Goal: Task Accomplishment & Management: Use online tool/utility

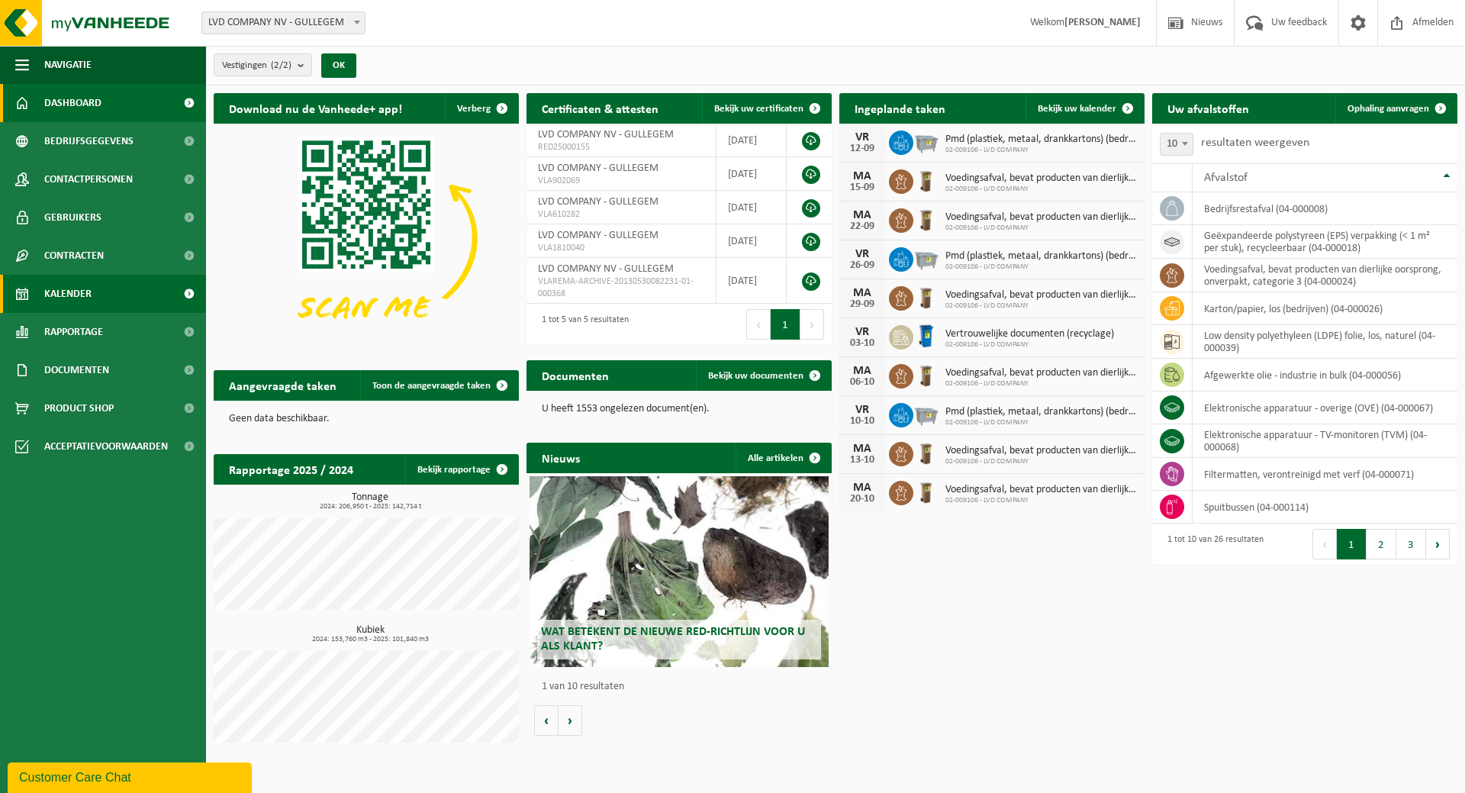
click at [81, 284] on span "Kalender" at bounding box center [67, 294] width 47 height 38
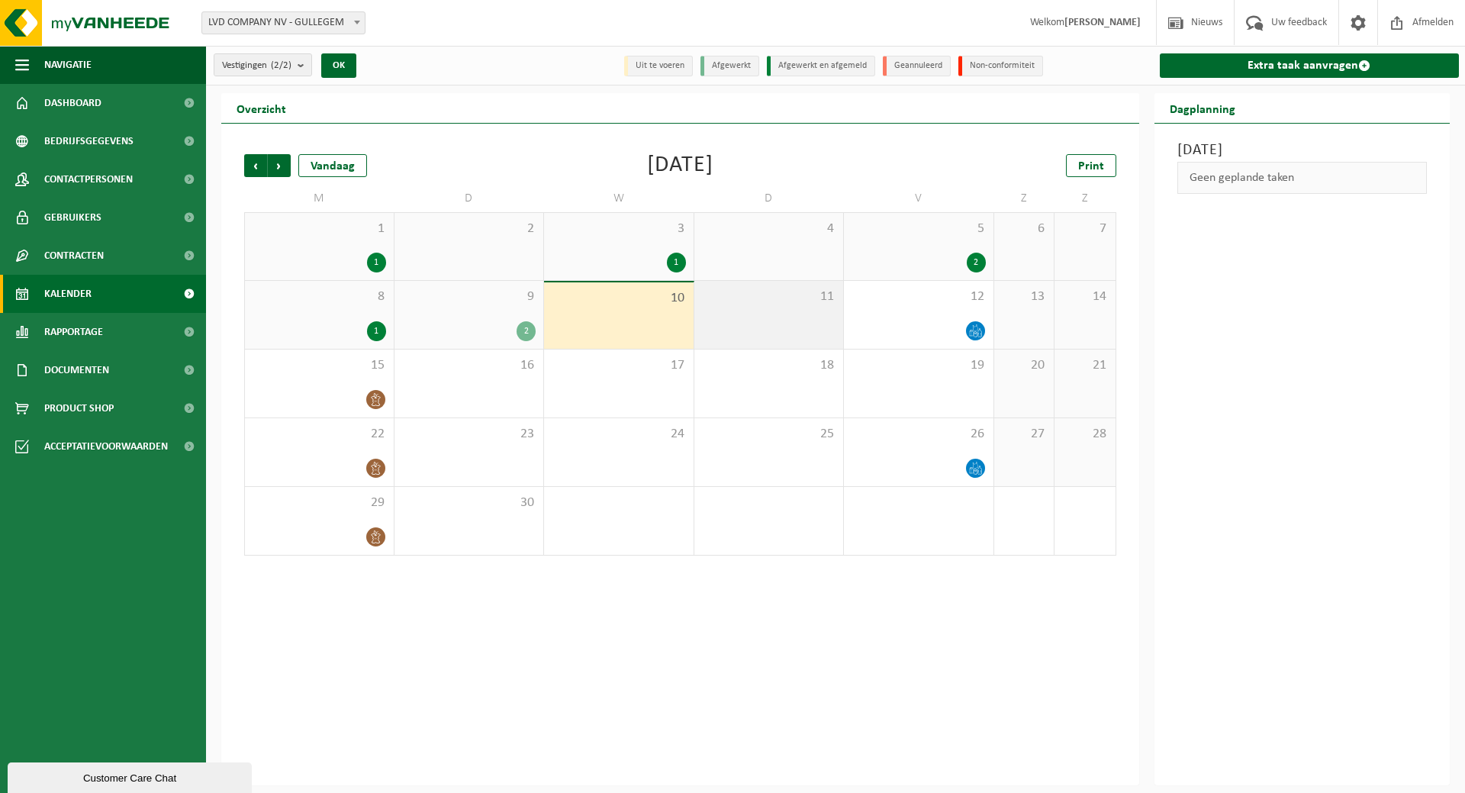
drag, startPoint x: 762, startPoint y: 323, endPoint x: 761, endPoint y: 314, distance: 8.4
click at [761, 323] on div "11" at bounding box center [769, 315] width 150 height 68
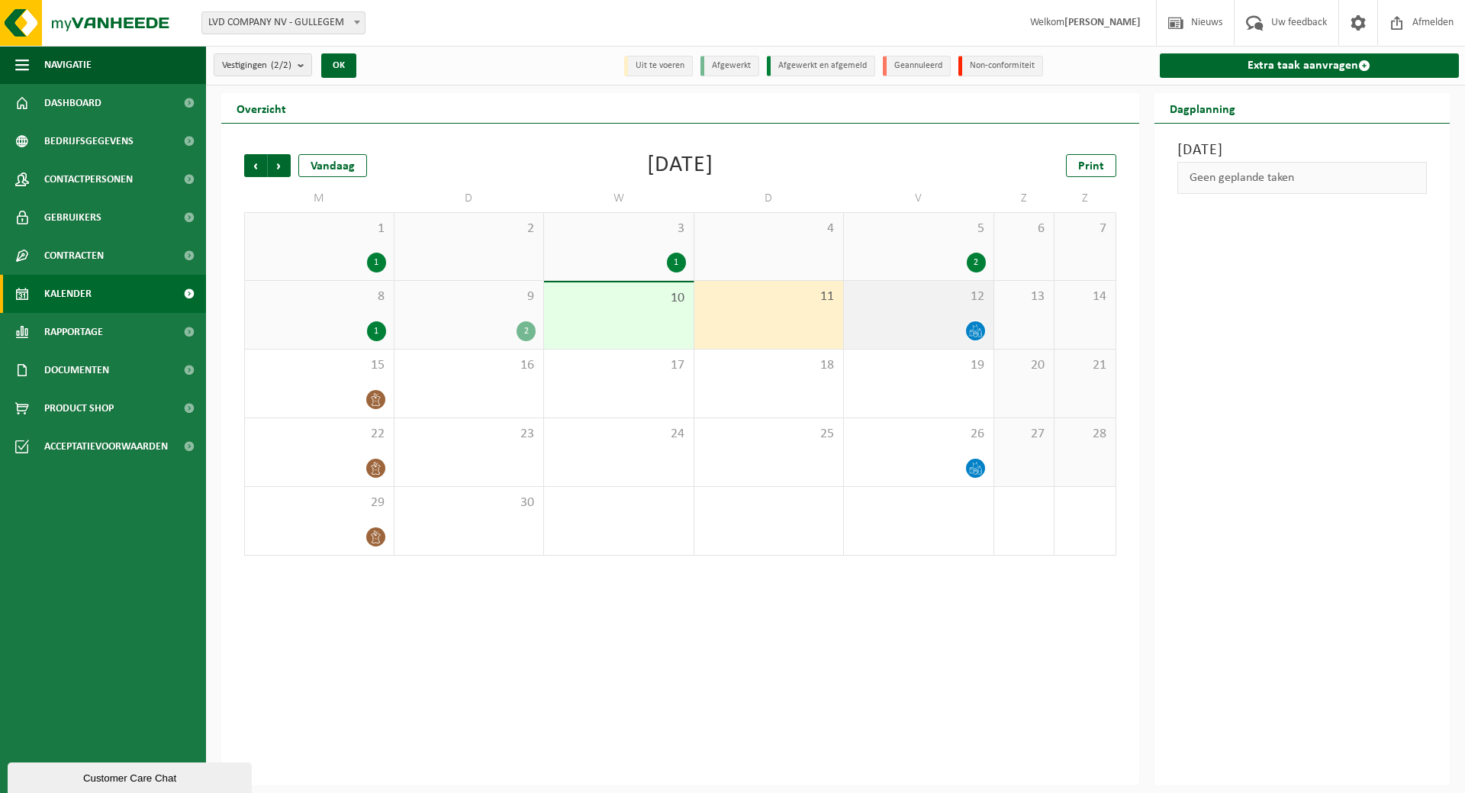
click at [902, 329] on div at bounding box center [918, 330] width 134 height 21
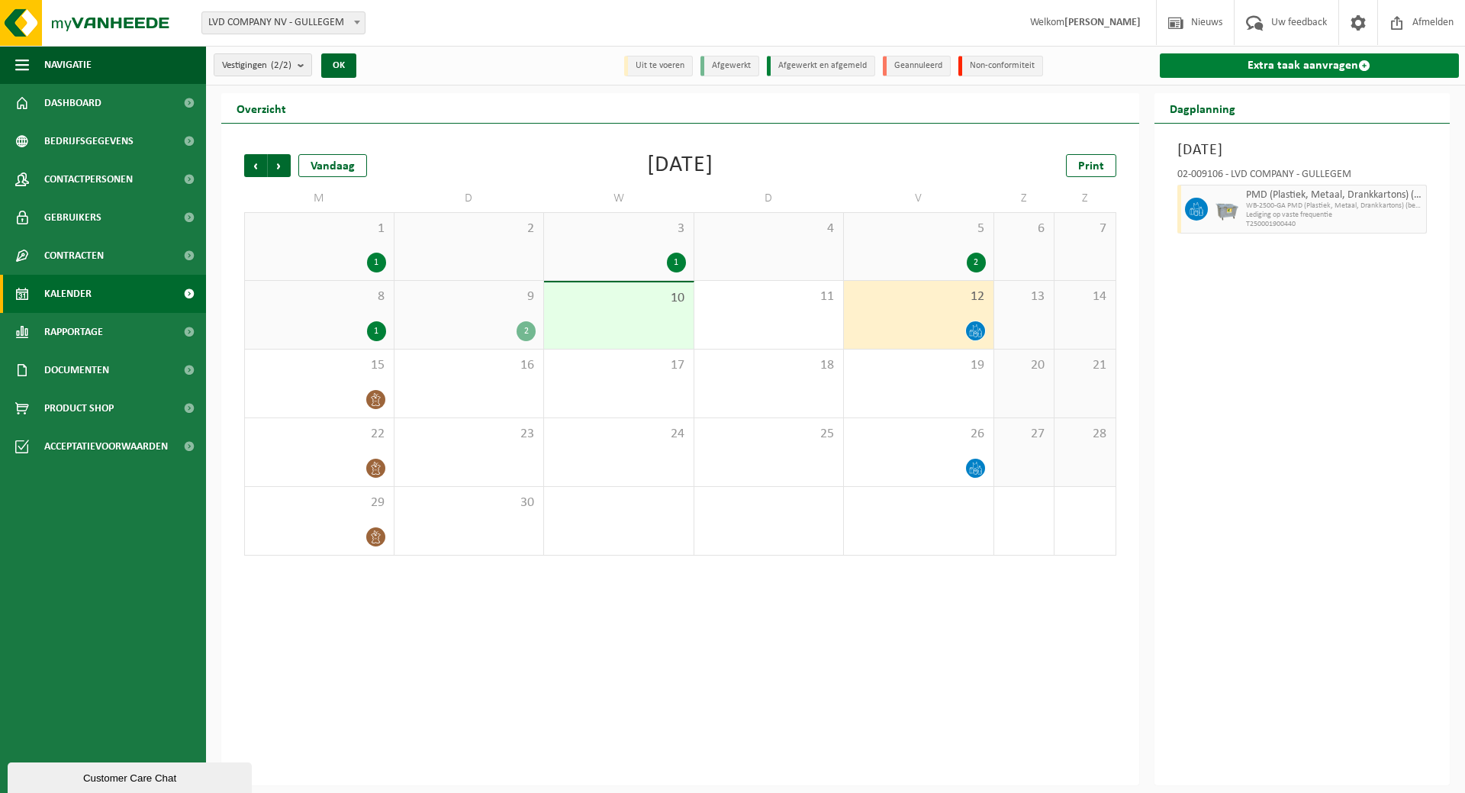
click at [1237, 65] on link "Extra taak aanvragen" at bounding box center [1309, 65] width 300 height 24
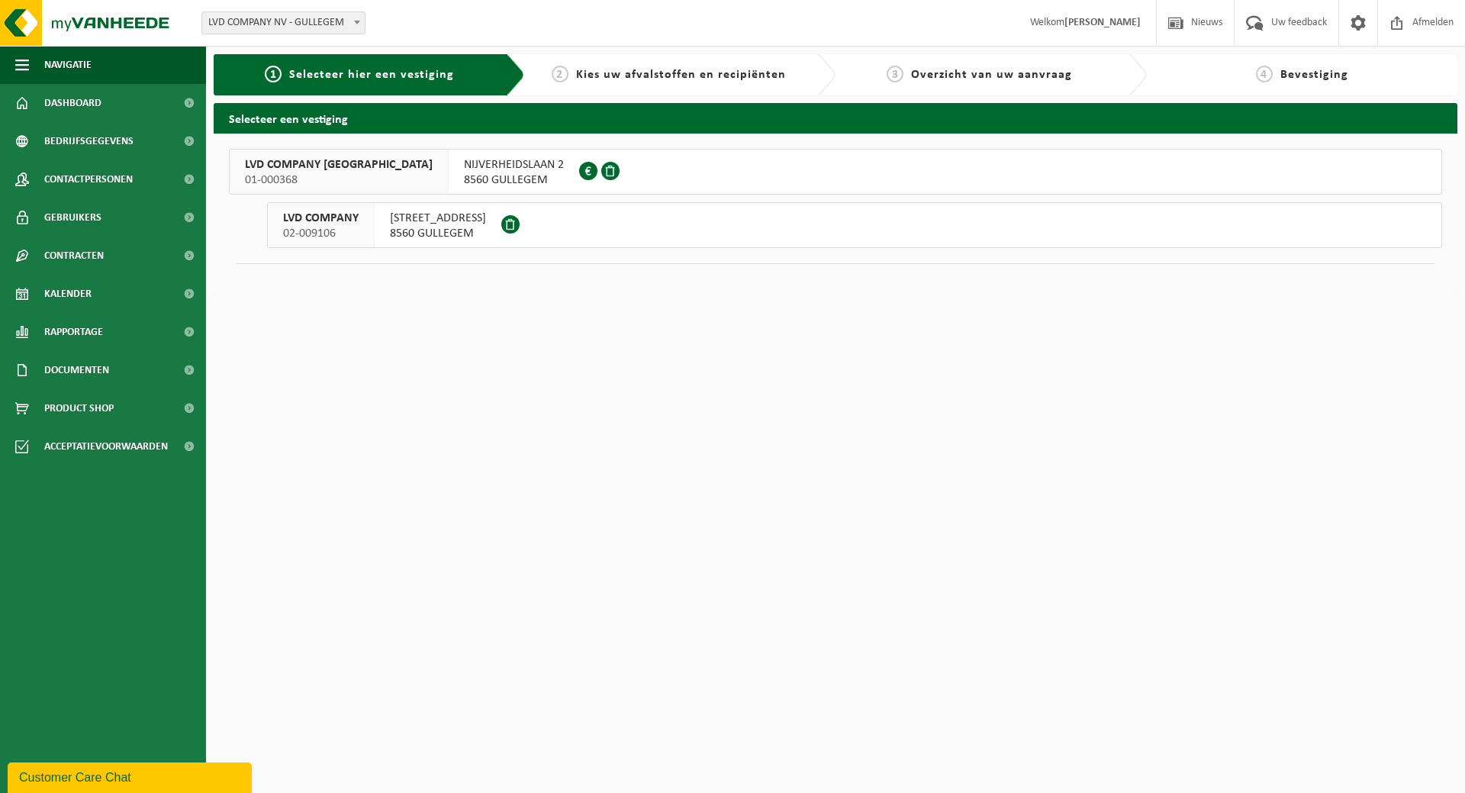
click at [450, 217] on span "HONDSCHOTESTRAAT 112" at bounding box center [438, 218] width 96 height 15
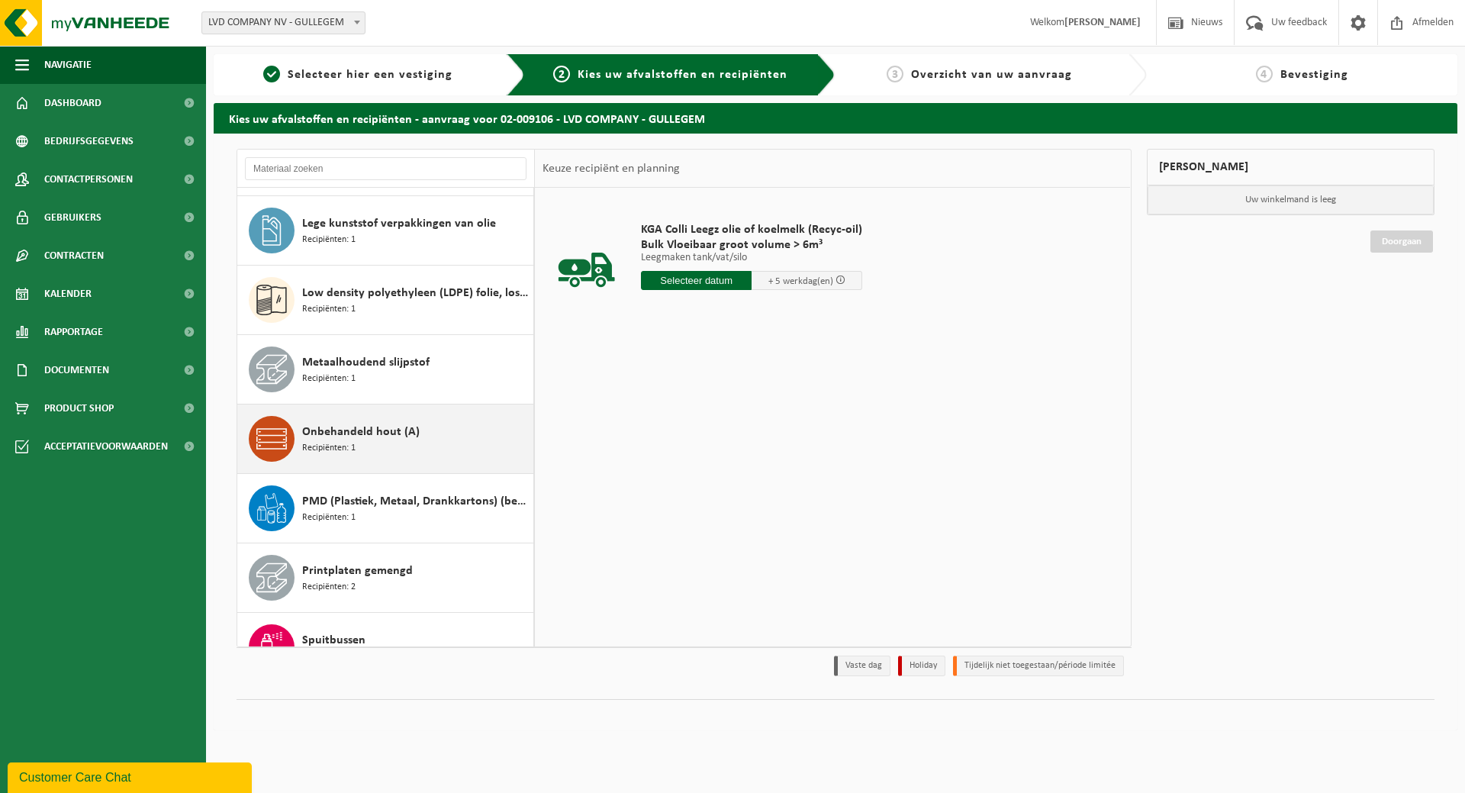
click at [408, 433] on span "Onbehandeld hout (A)" at bounding box center [360, 432] width 117 height 18
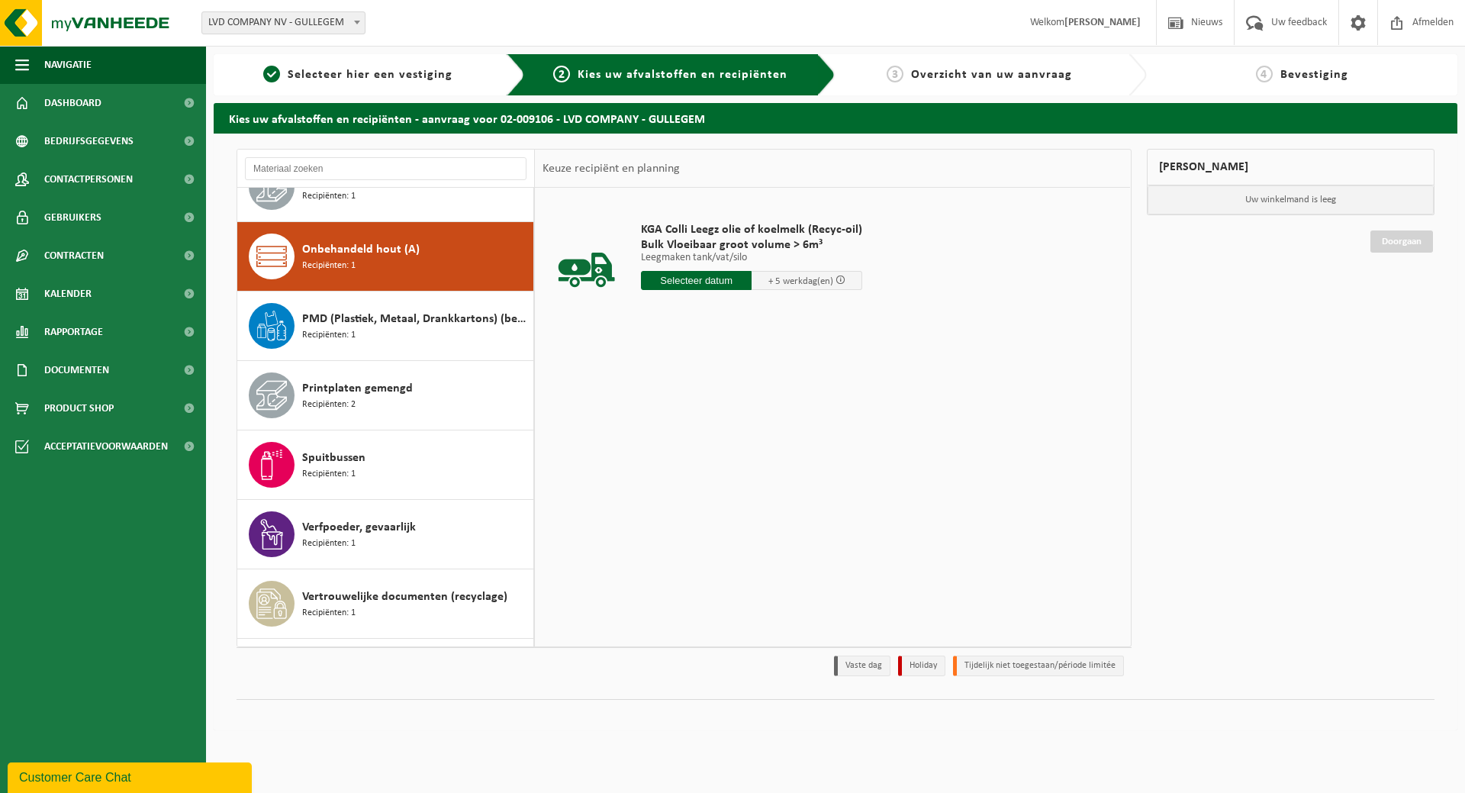
scroll to position [975, 0]
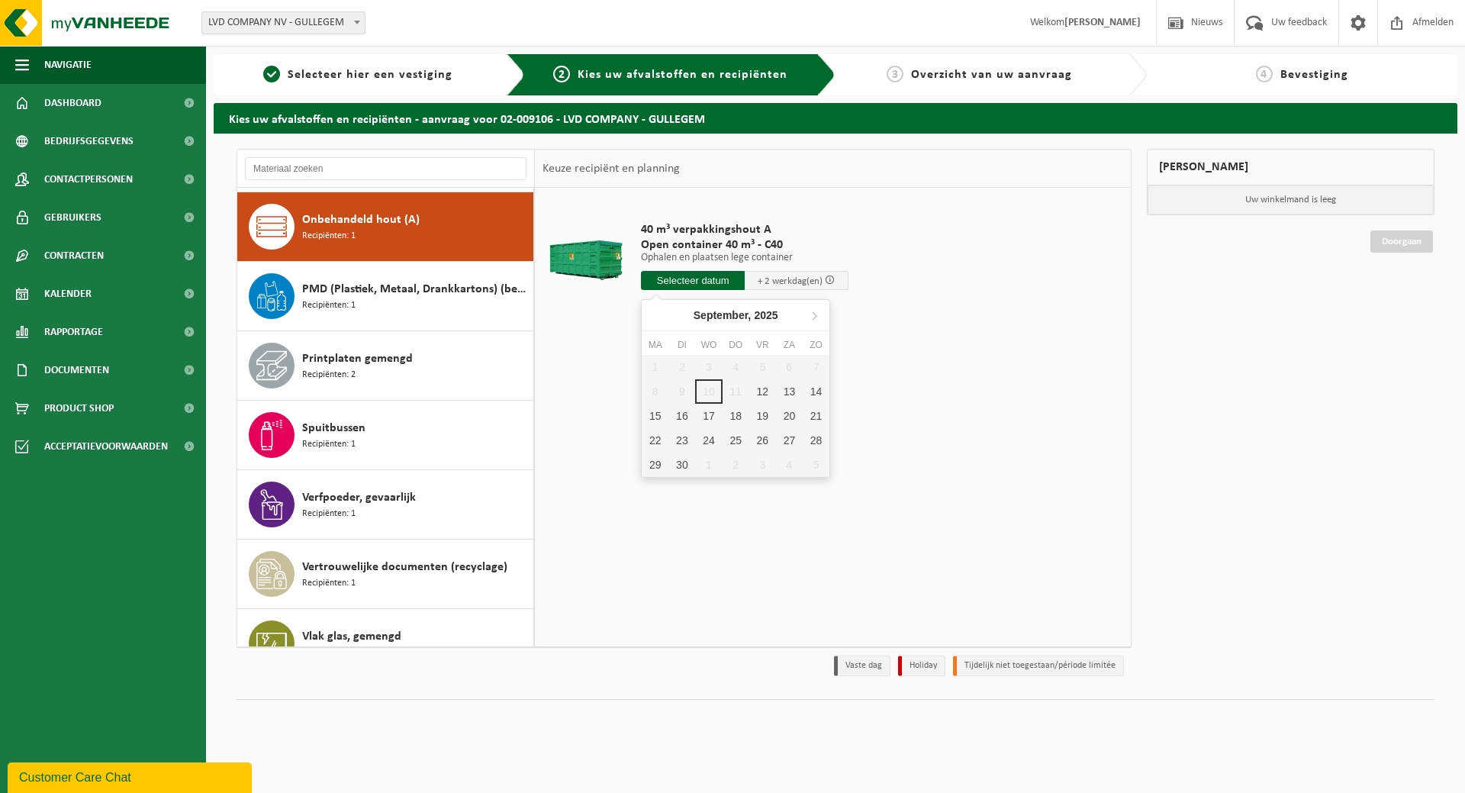
click at [698, 281] on input "text" at bounding box center [693, 280] width 104 height 19
click at [764, 394] on div "12" at bounding box center [762, 391] width 27 height 24
type input "Van 2025-09-12"
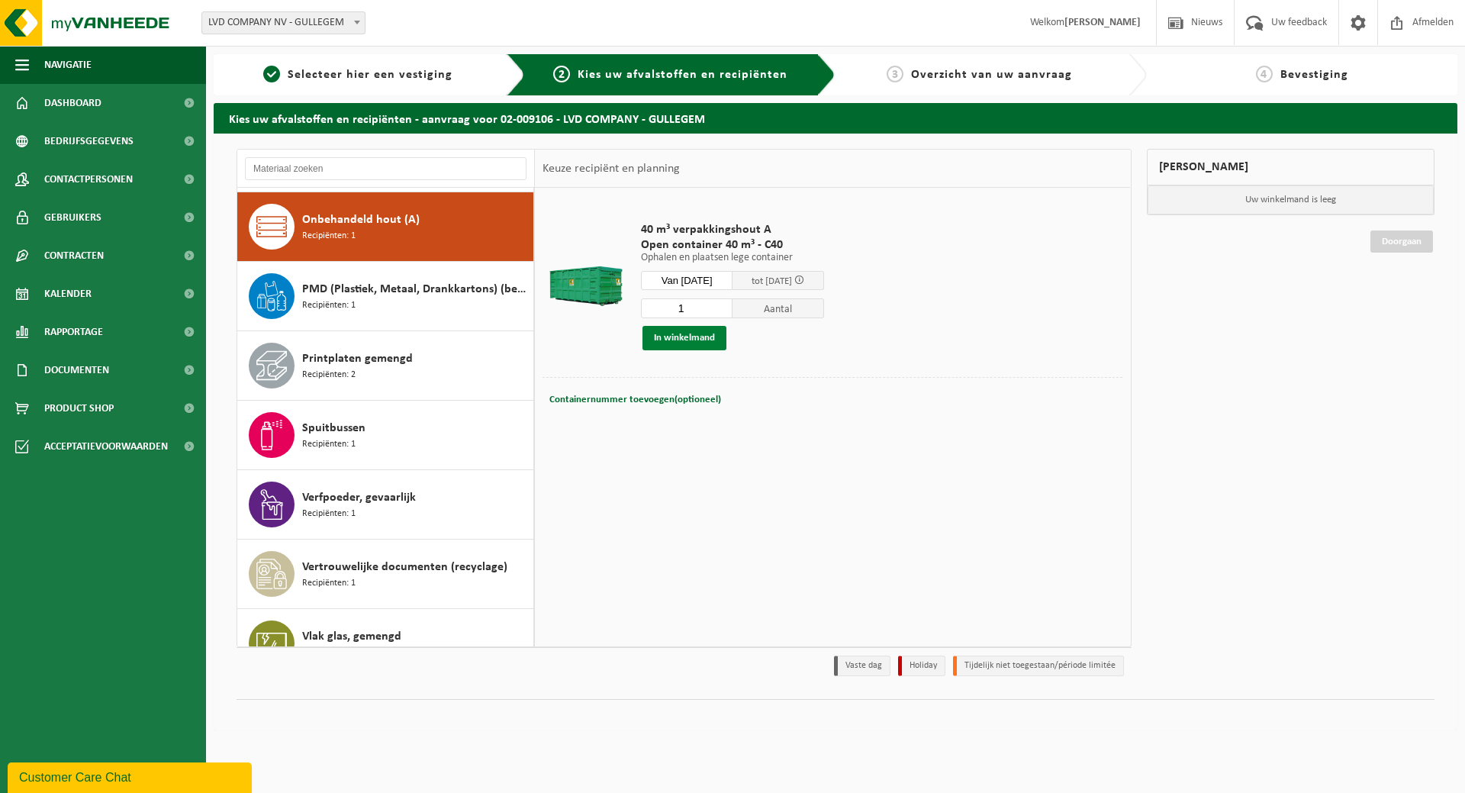
click at [706, 333] on button "In winkelmand" at bounding box center [684, 338] width 84 height 24
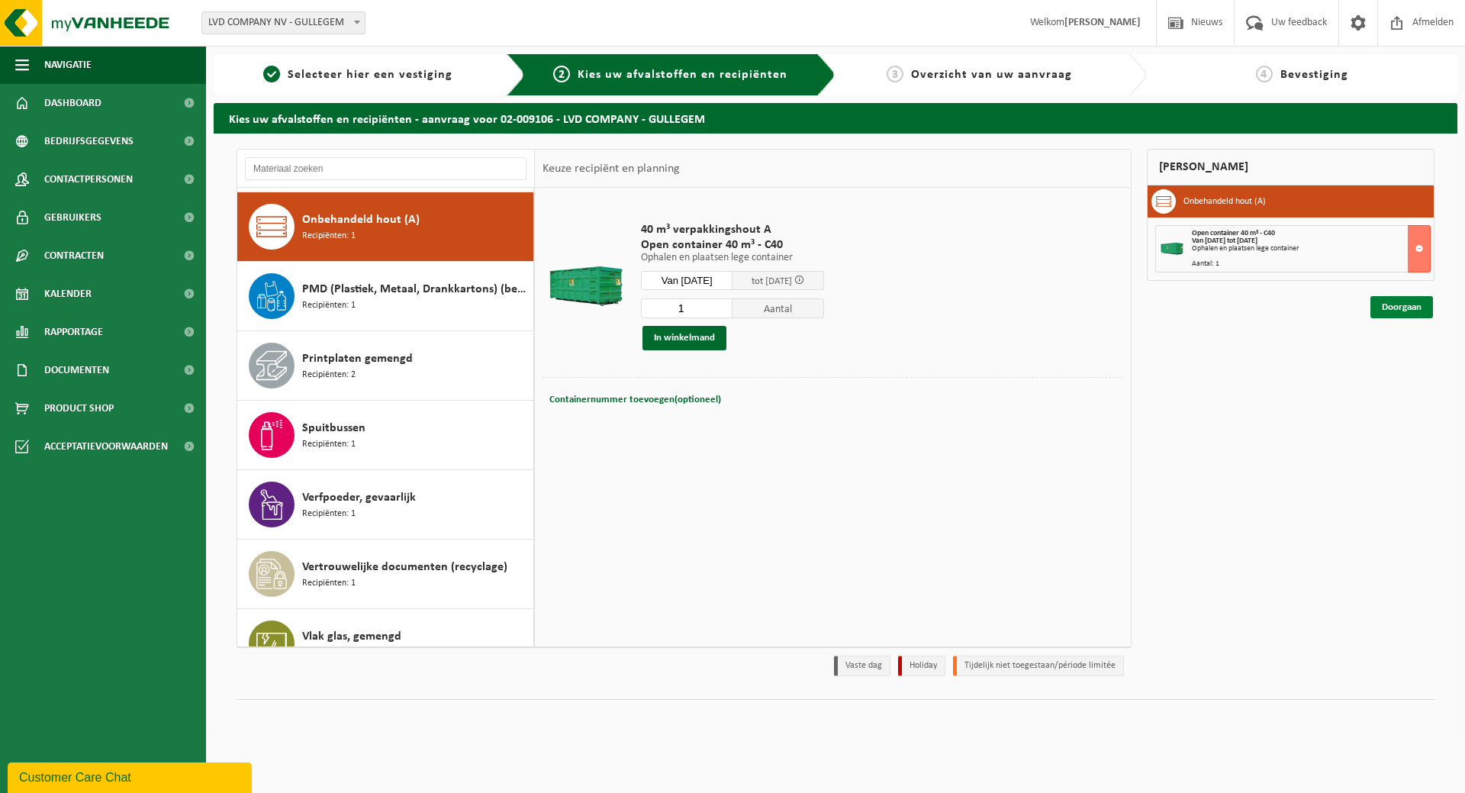
click at [1383, 304] on link "Doorgaan" at bounding box center [1401, 307] width 63 height 22
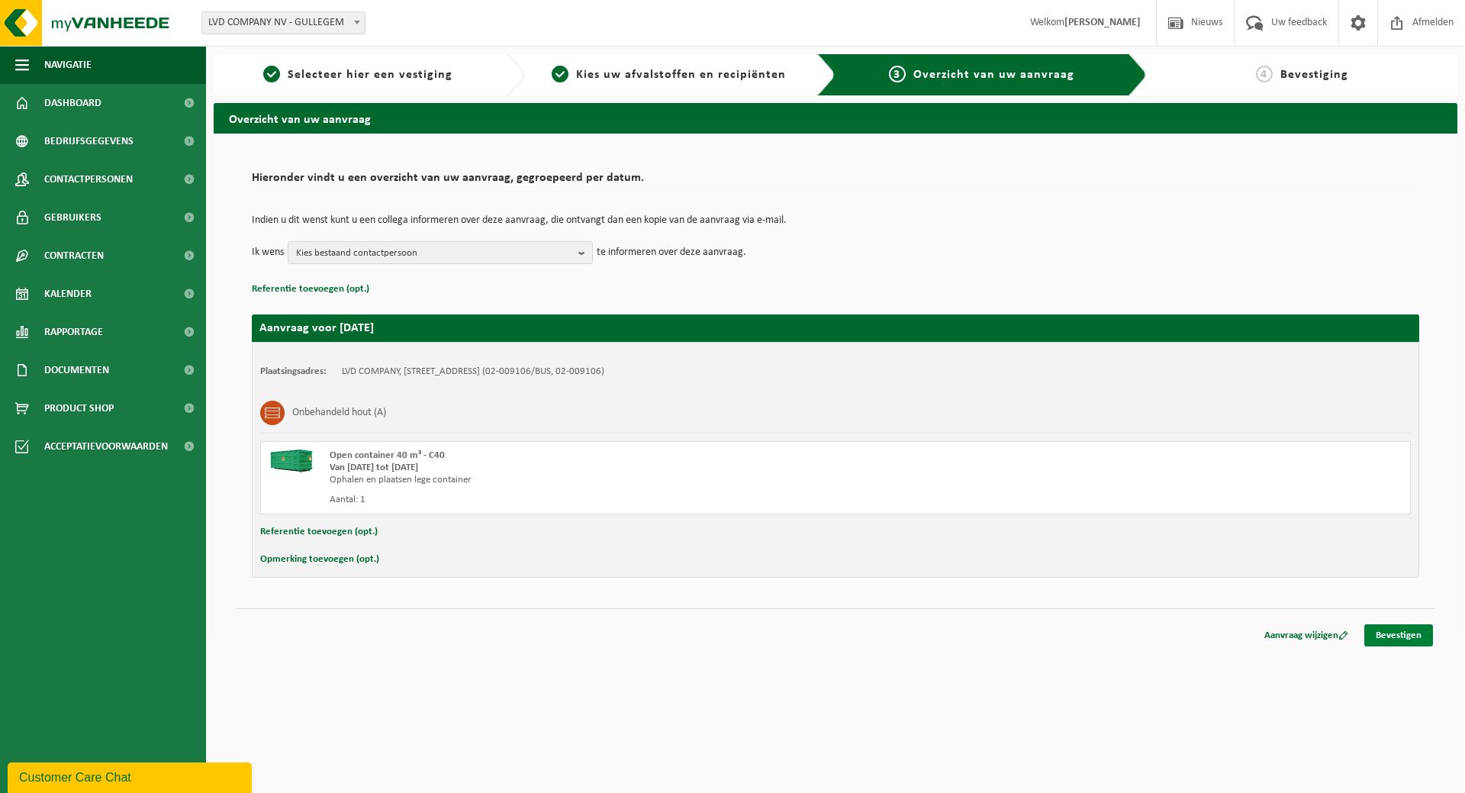
click at [1404, 633] on link "Bevestigen" at bounding box center [1398, 635] width 69 height 22
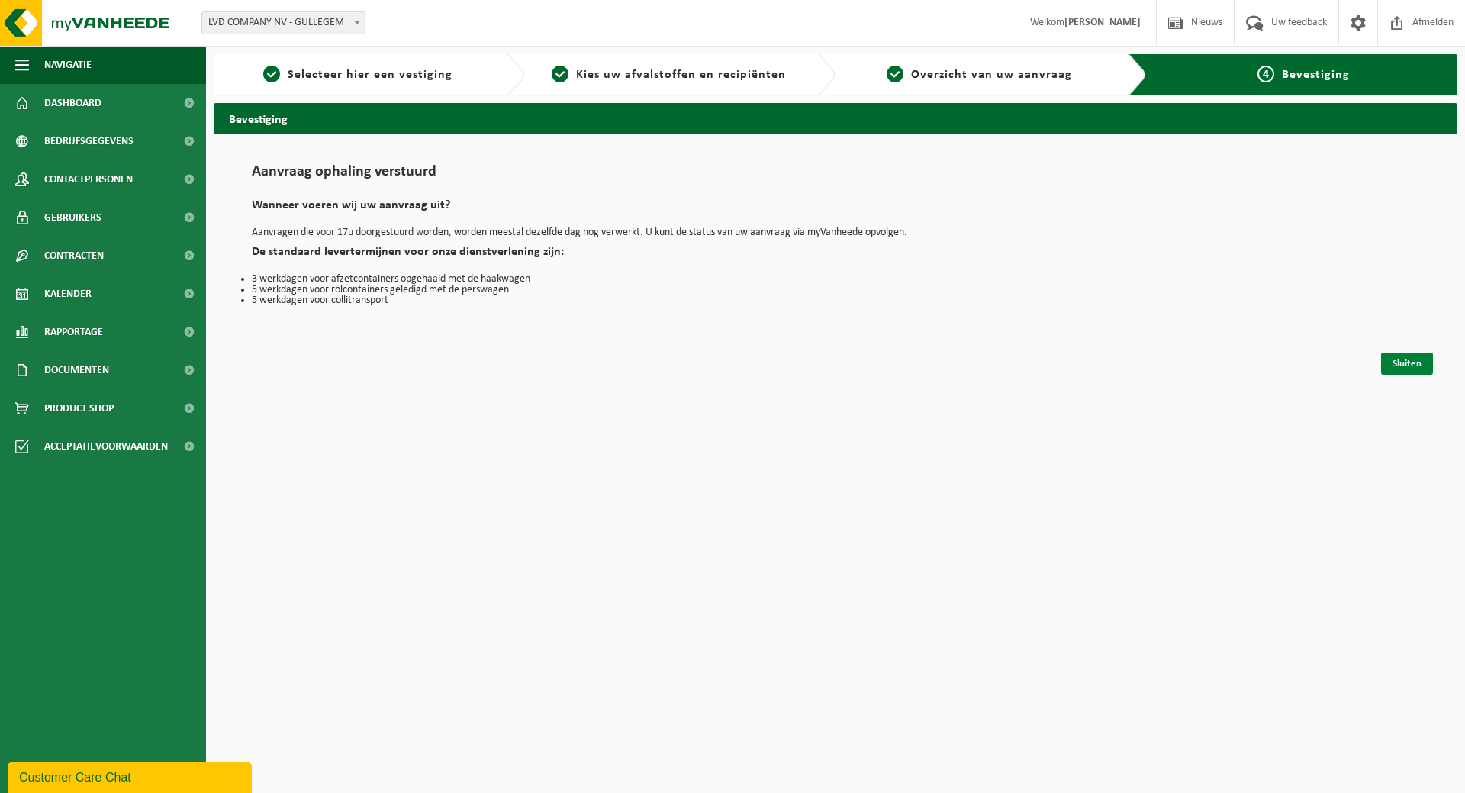
click at [1410, 365] on link "Sluiten" at bounding box center [1407, 363] width 52 height 22
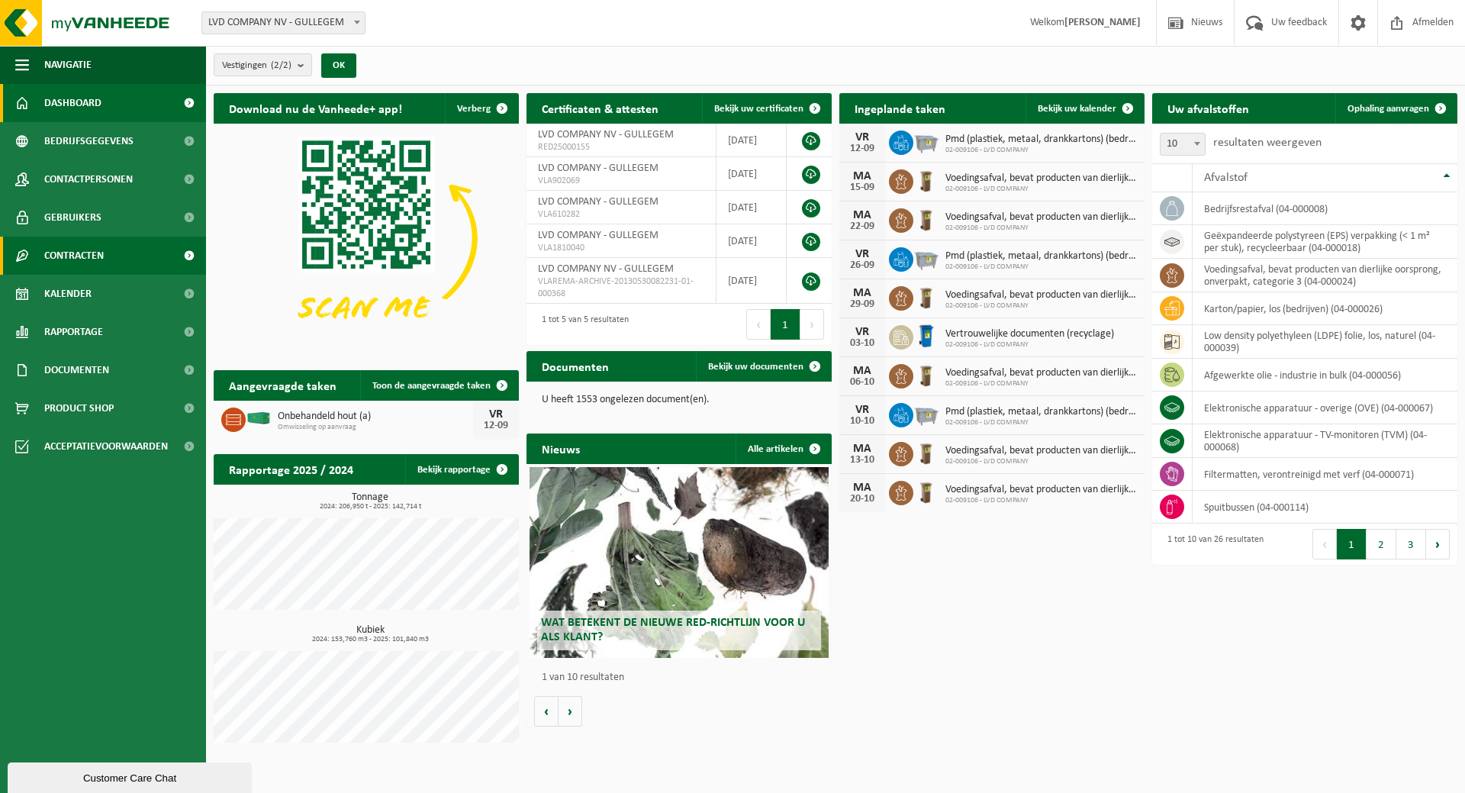
click at [103, 259] on span "Contracten" at bounding box center [73, 255] width 59 height 38
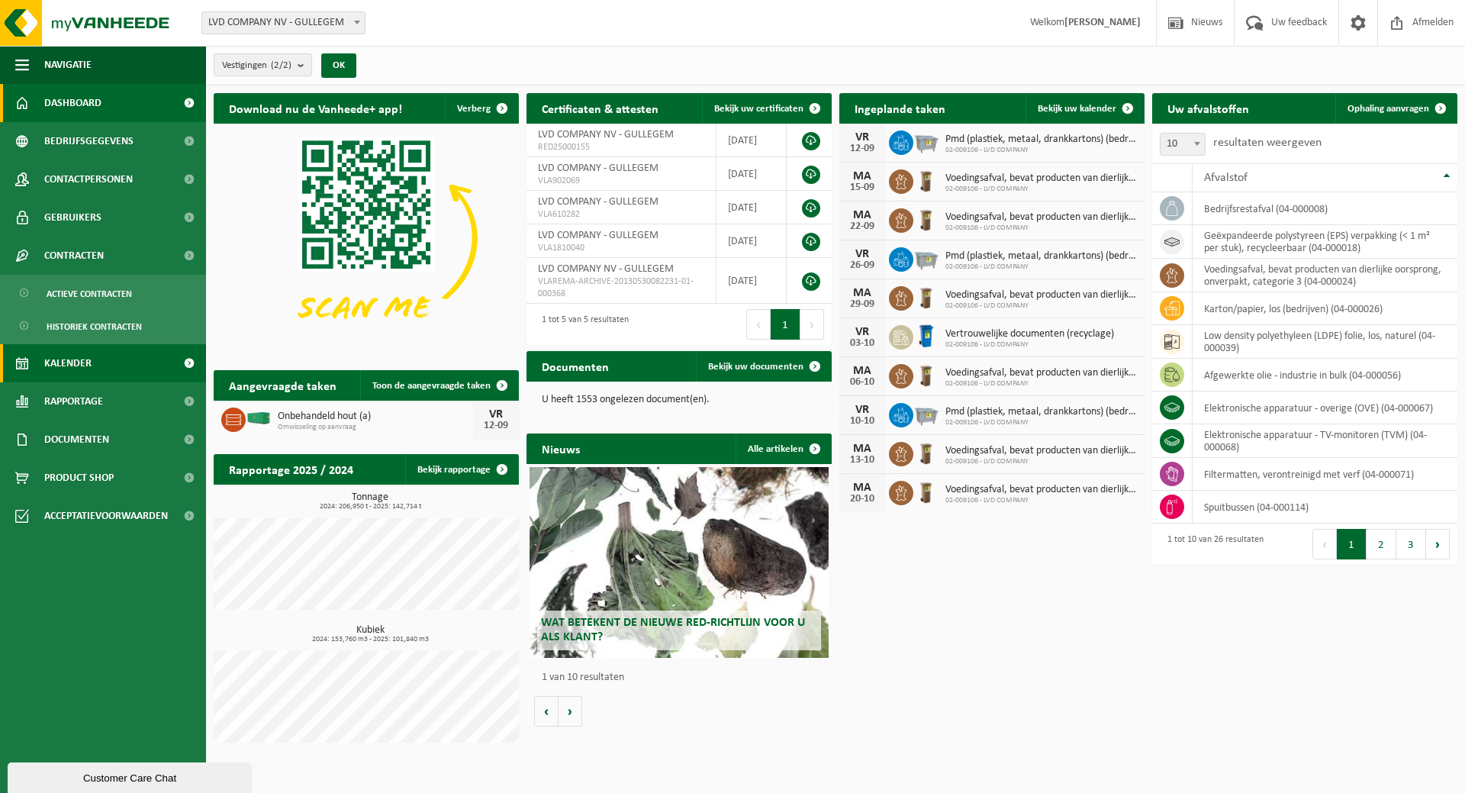
click at [99, 362] on link "Kalender" at bounding box center [103, 363] width 206 height 38
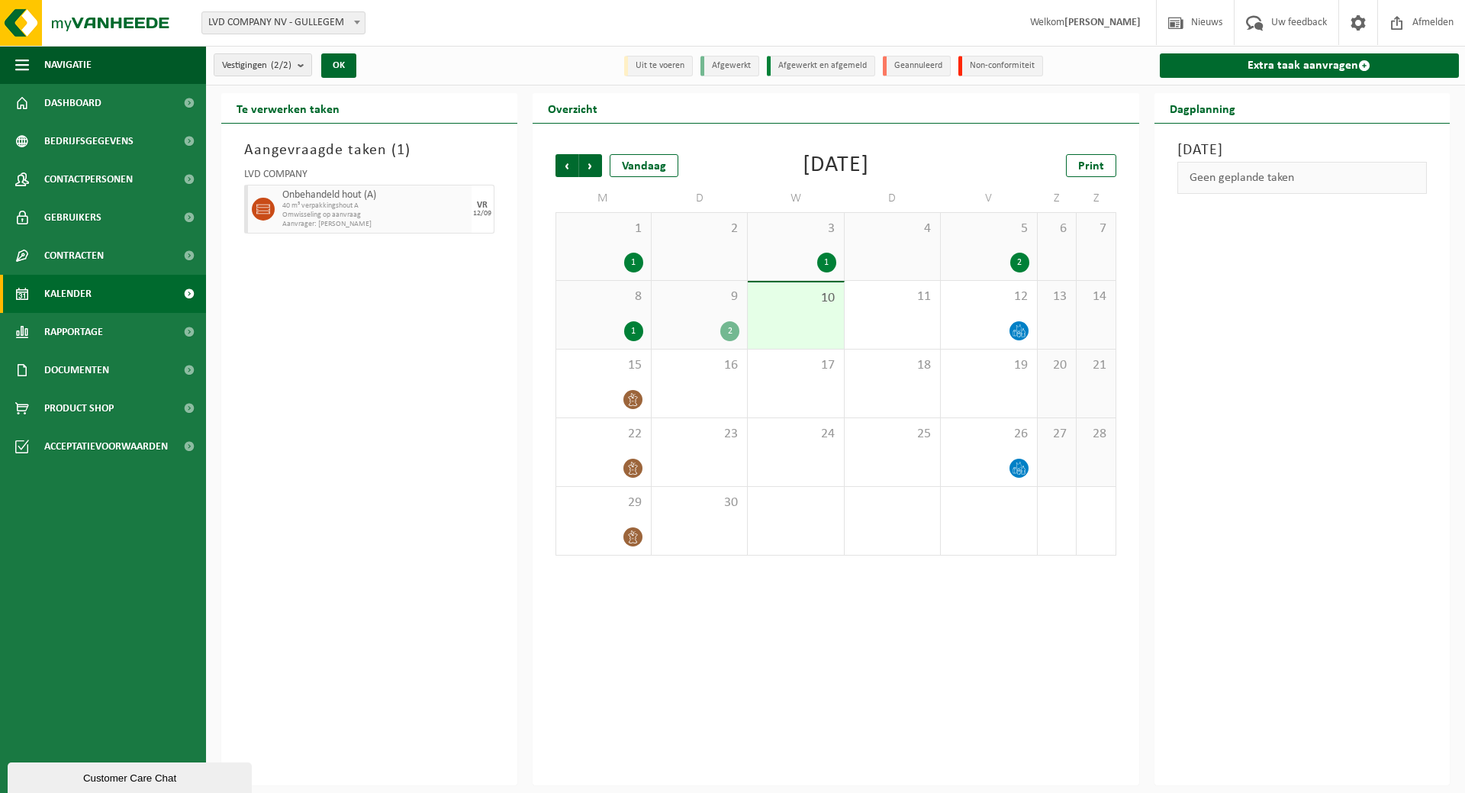
click at [703, 328] on div "2" at bounding box center [699, 331] width 80 height 20
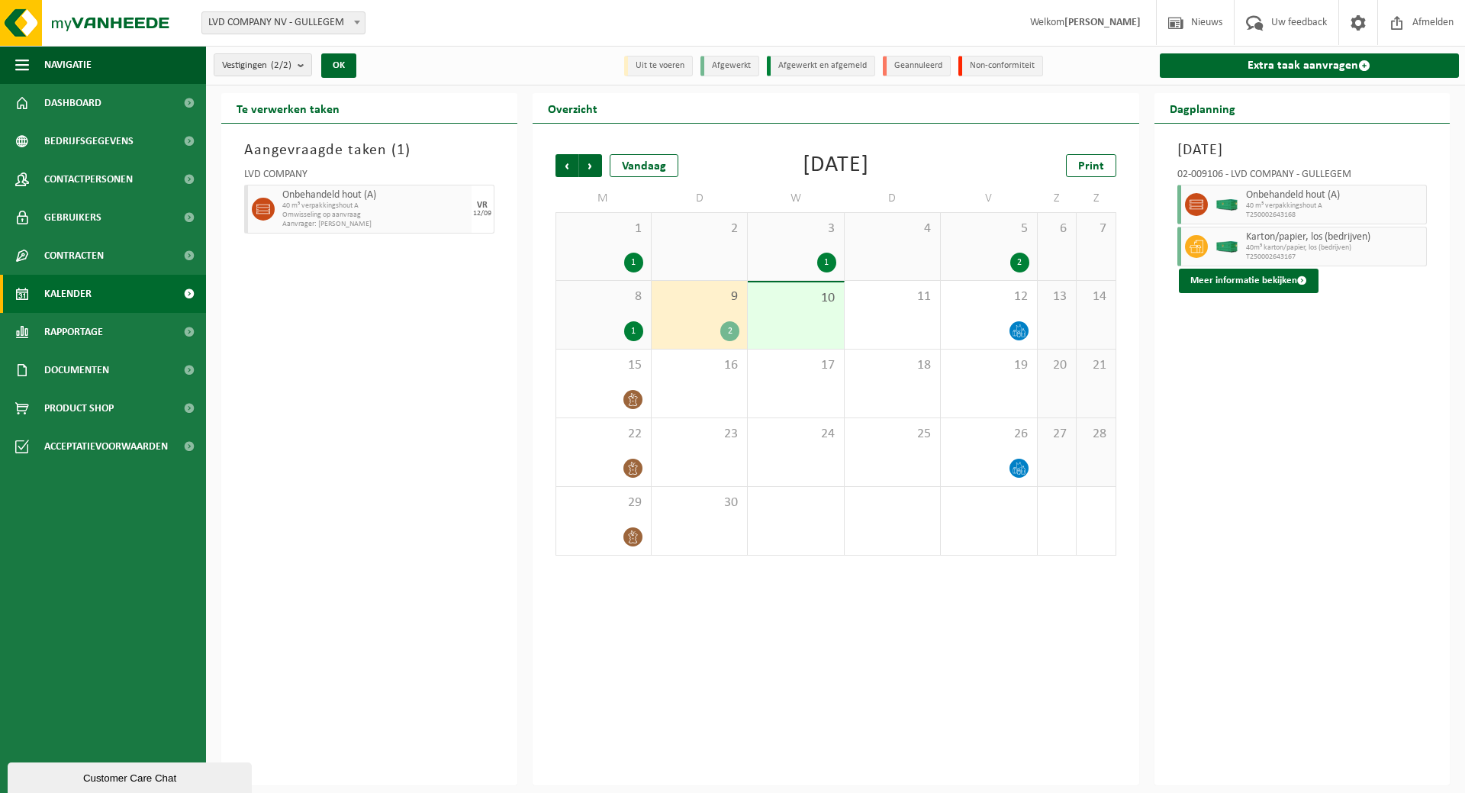
click at [626, 309] on div "8 1" at bounding box center [603, 315] width 95 height 68
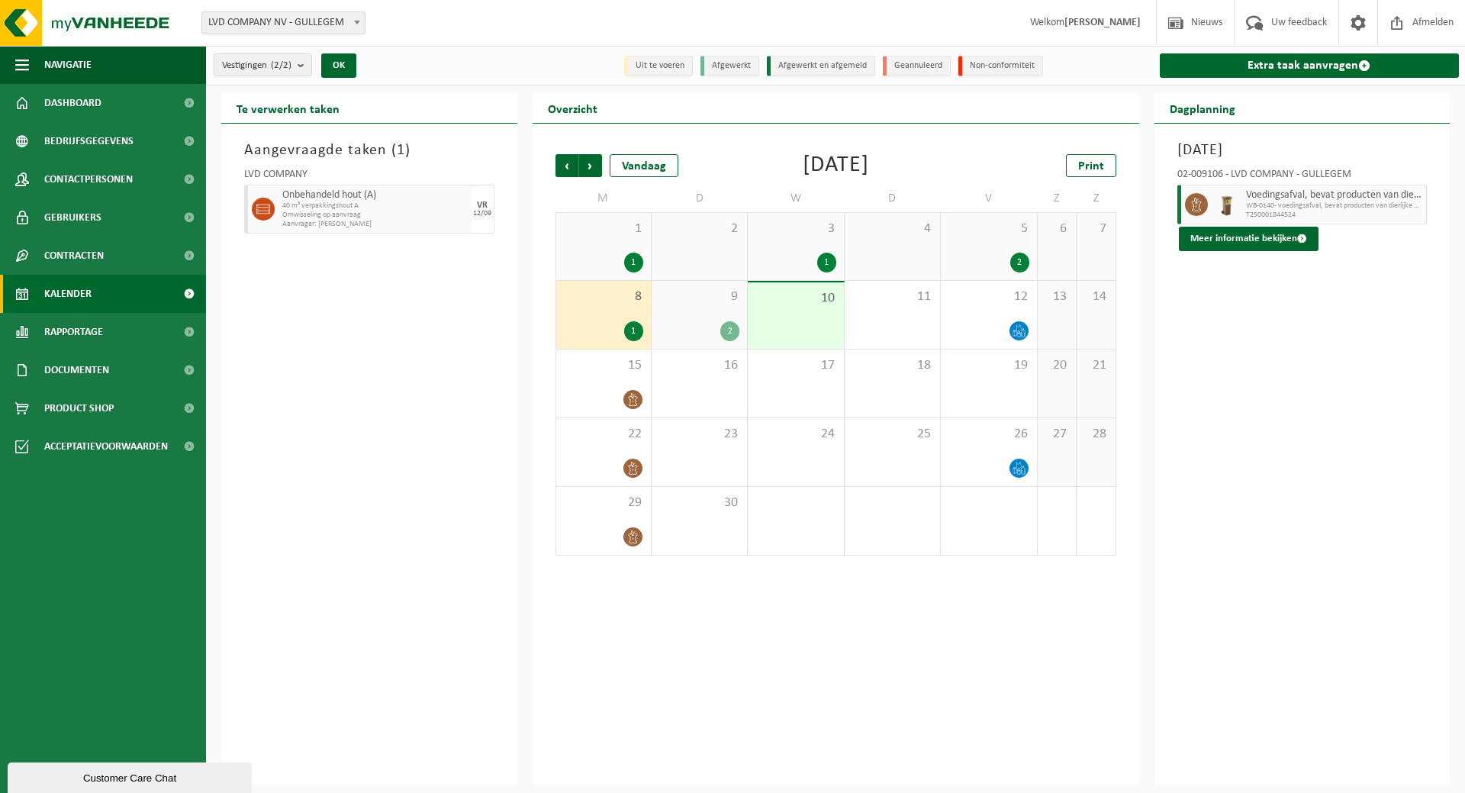
click at [968, 255] on div "2" at bounding box center [988, 262] width 80 height 20
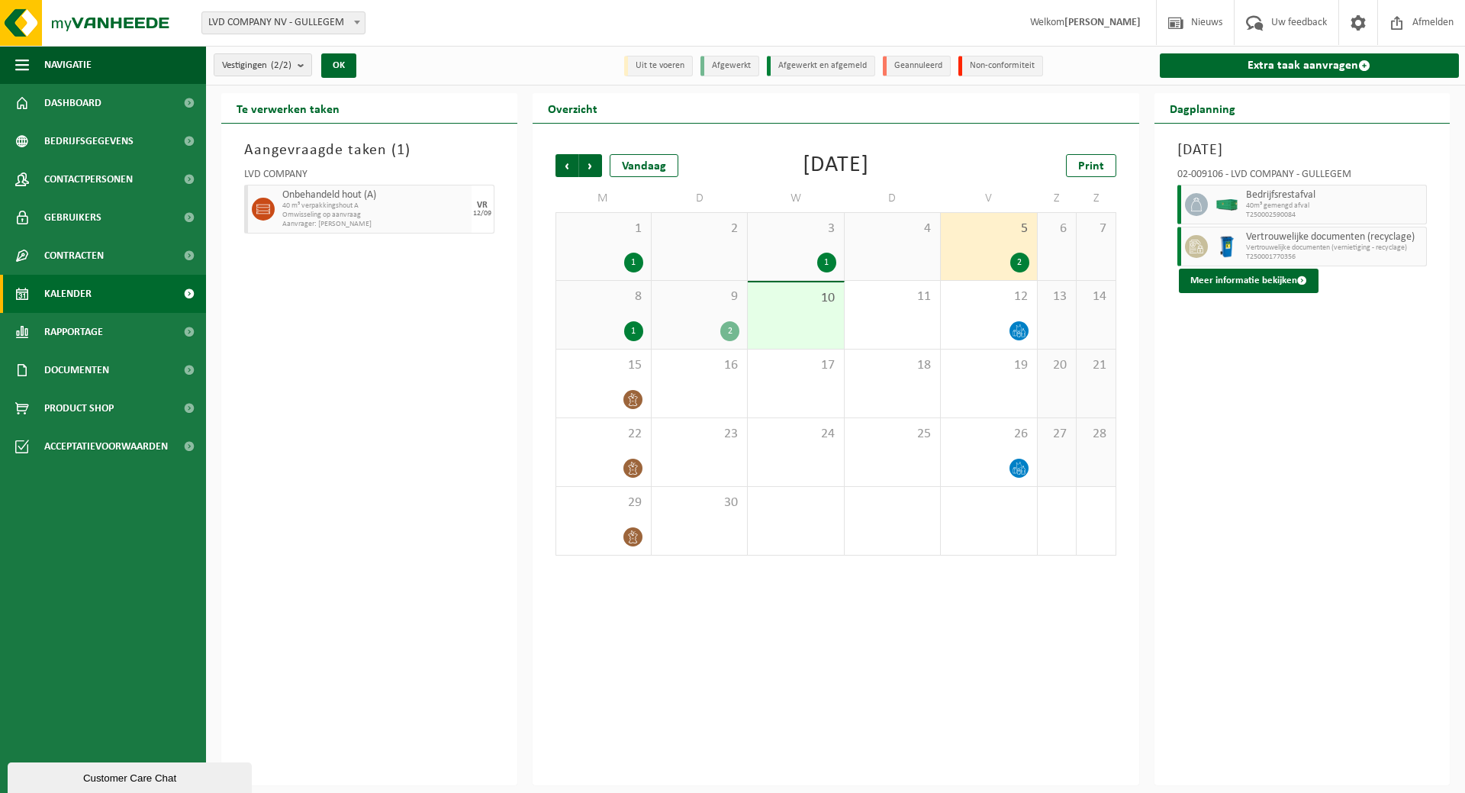
click at [814, 254] on div "1" at bounding box center [795, 262] width 80 height 20
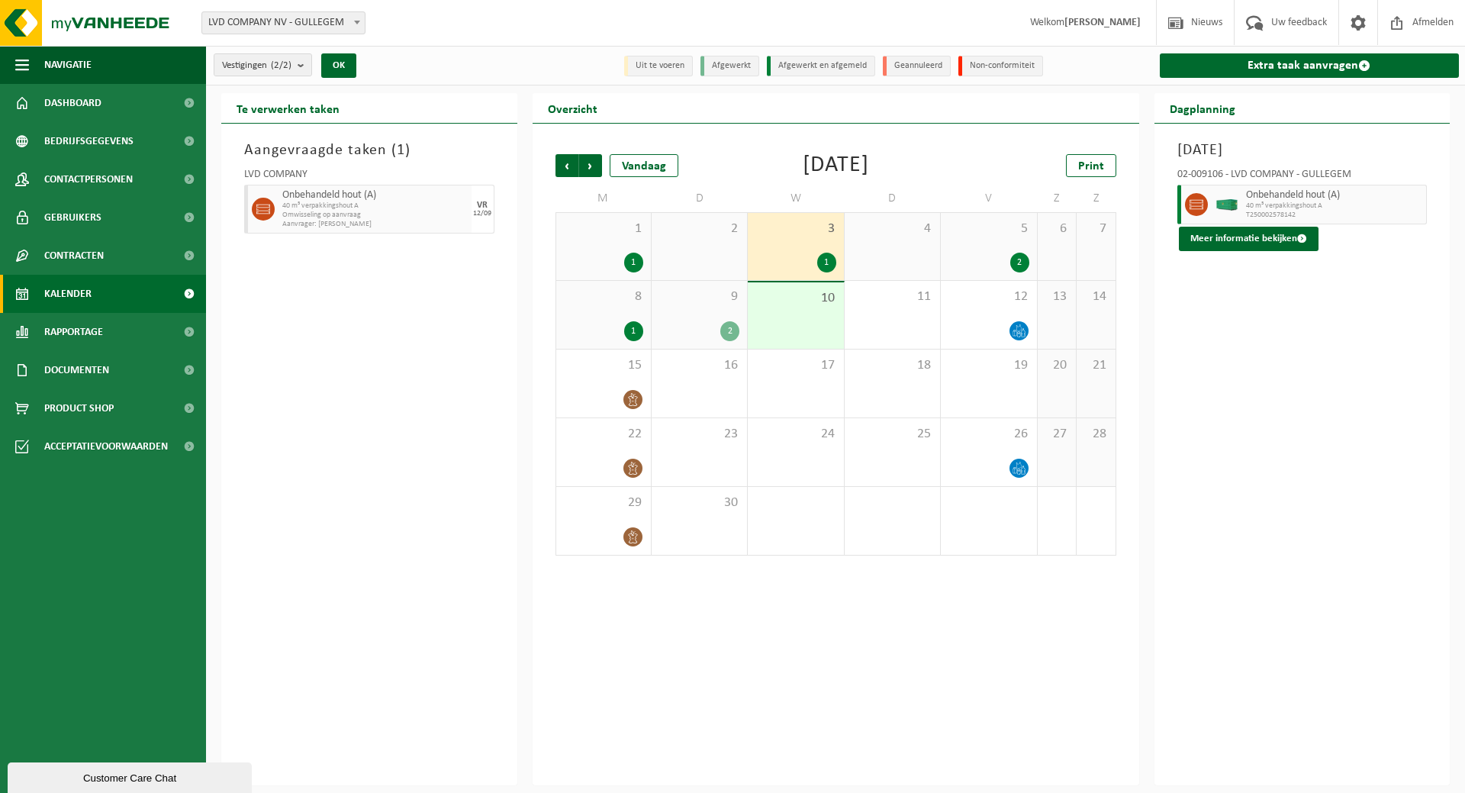
click at [696, 318] on div "9 2" at bounding box center [698, 315] width 95 height 68
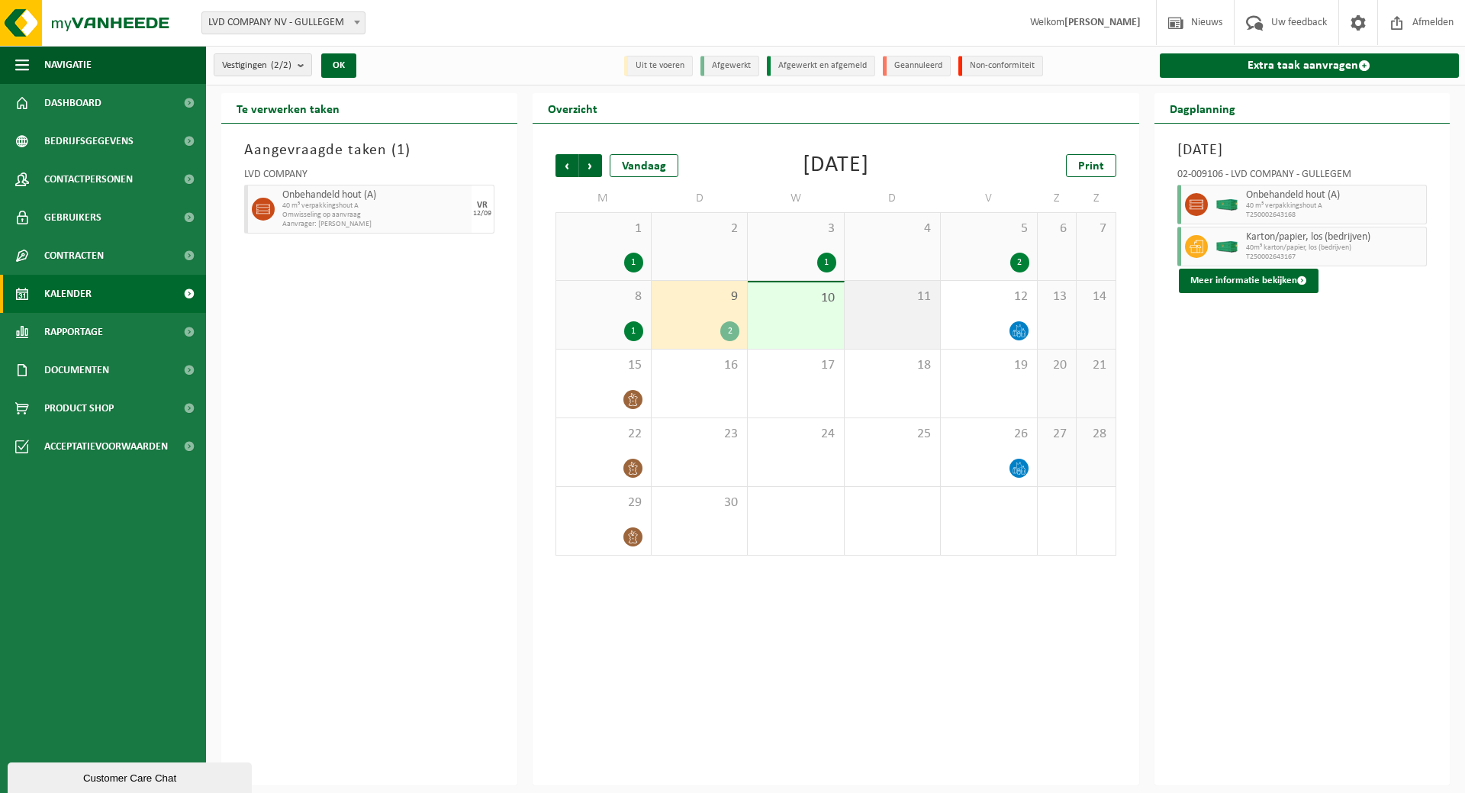
drag, startPoint x: 873, startPoint y: 315, endPoint x: 861, endPoint y: 310, distance: 13.3
click at [874, 314] on div "11" at bounding box center [891, 315] width 95 height 68
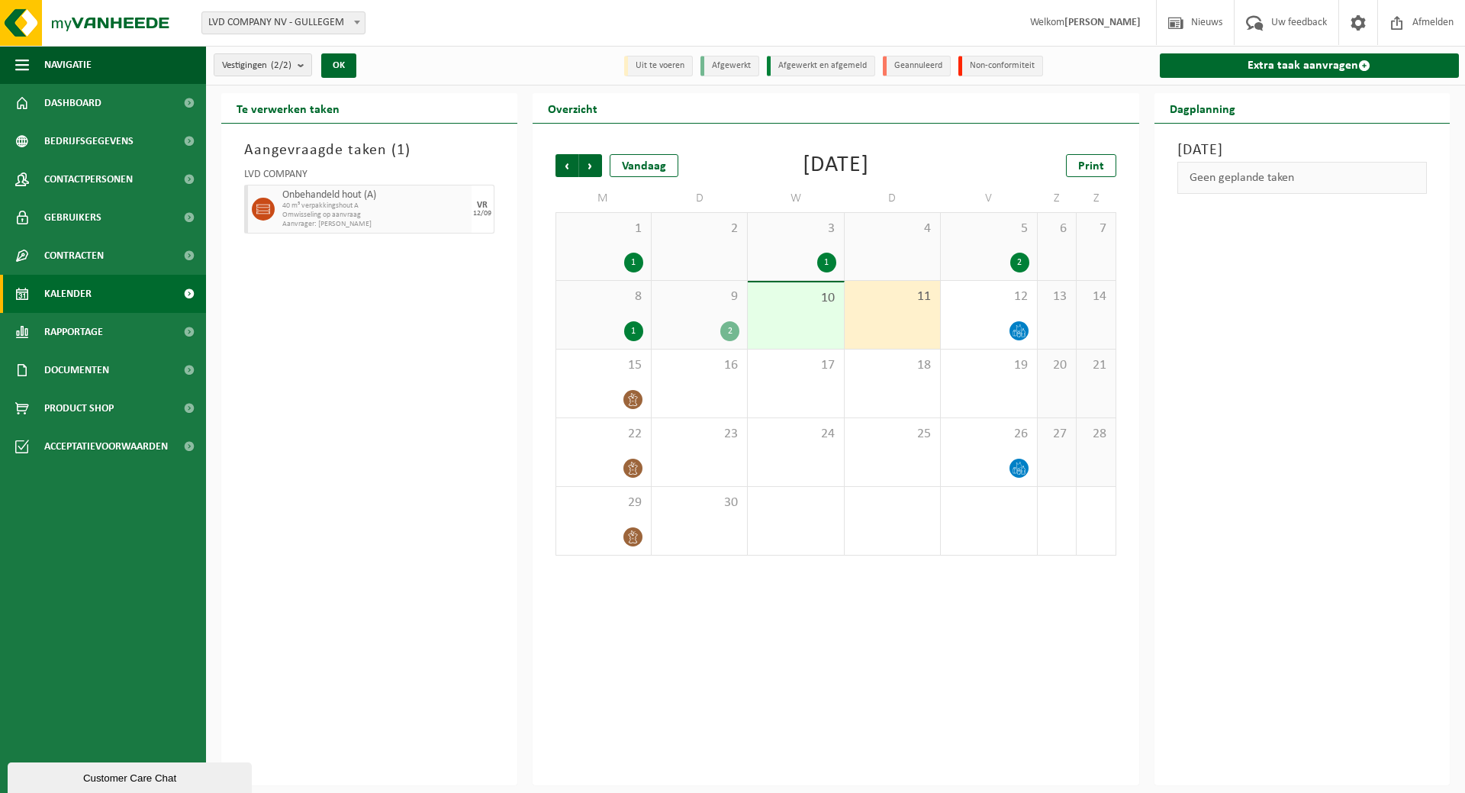
click at [817, 307] on div "10" at bounding box center [795, 315] width 95 height 66
click at [914, 320] on div "11" at bounding box center [891, 315] width 95 height 68
click at [976, 318] on div "12" at bounding box center [988, 315] width 95 height 68
